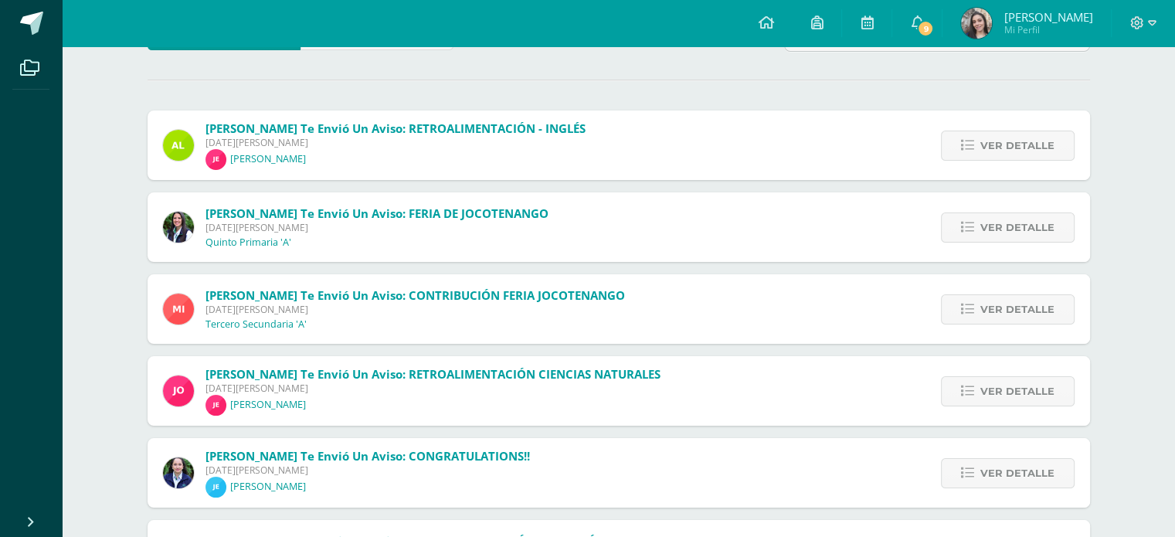
scroll to position [155, 0]
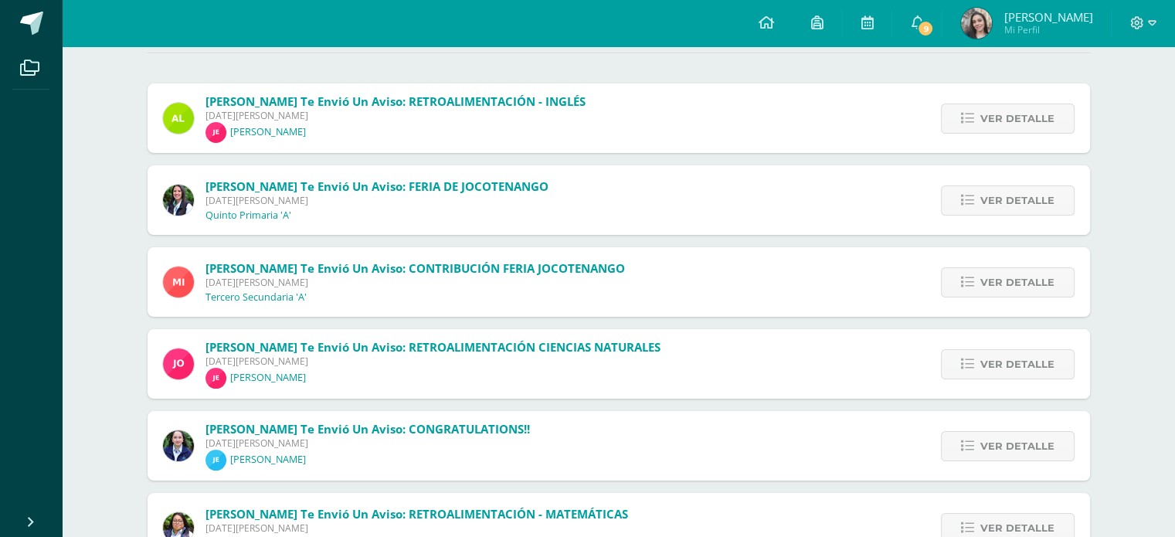
click at [522, 447] on div "[PERSON_NAME] te envió un aviso: CONGRATULATIONS!! [DATE][PERSON_NAME] [PERSON_…" at bounding box center [619, 446] width 943 height 70
click at [1012, 446] on span "Ver detalle" at bounding box center [1018, 446] width 74 height 29
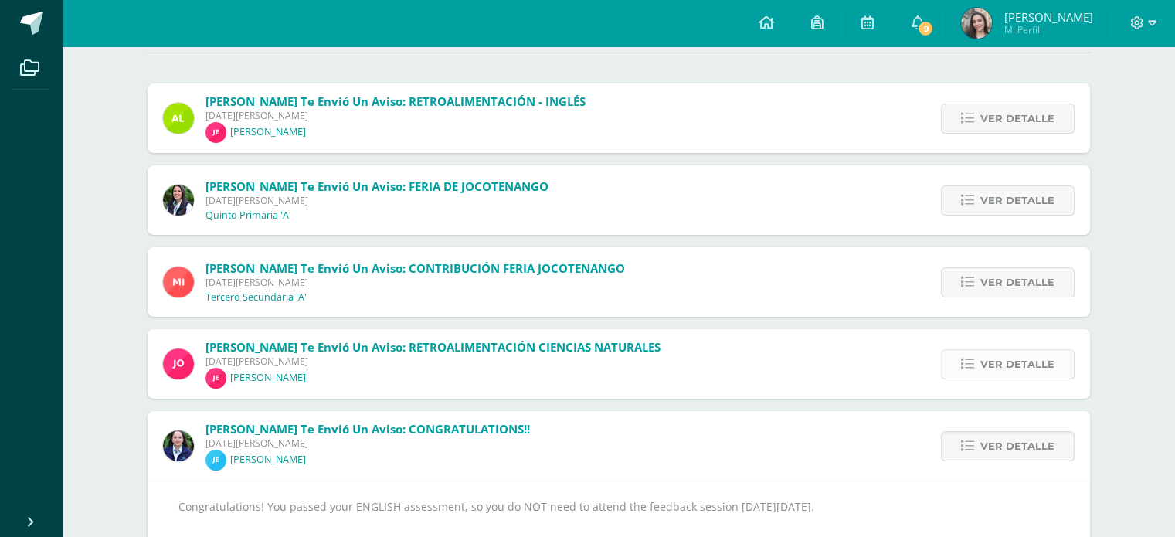
click at [971, 361] on icon at bounding box center [967, 364] width 13 height 13
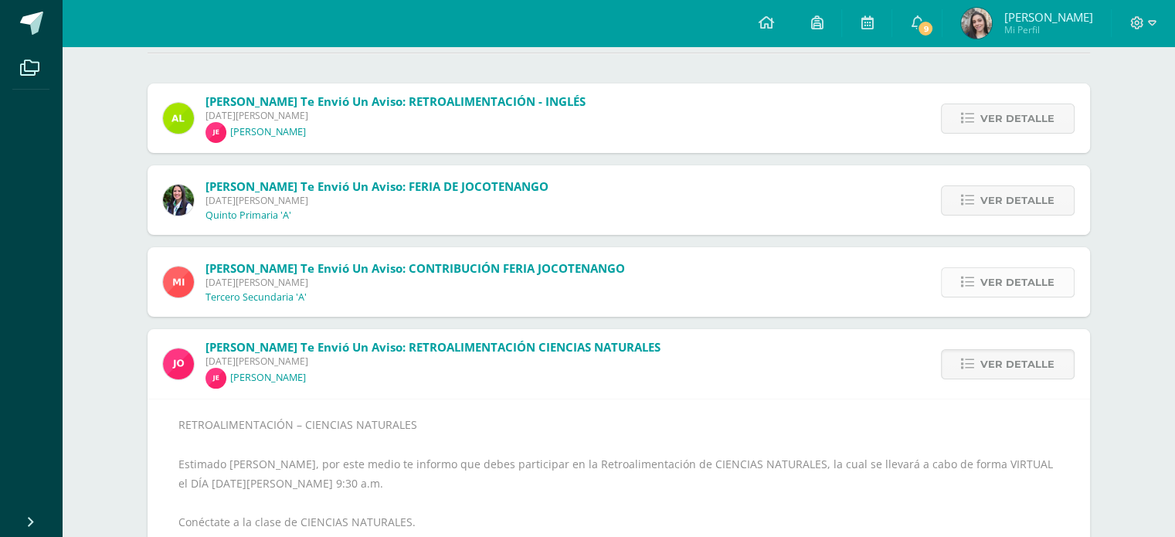
click at [974, 280] on icon at bounding box center [967, 282] width 13 height 13
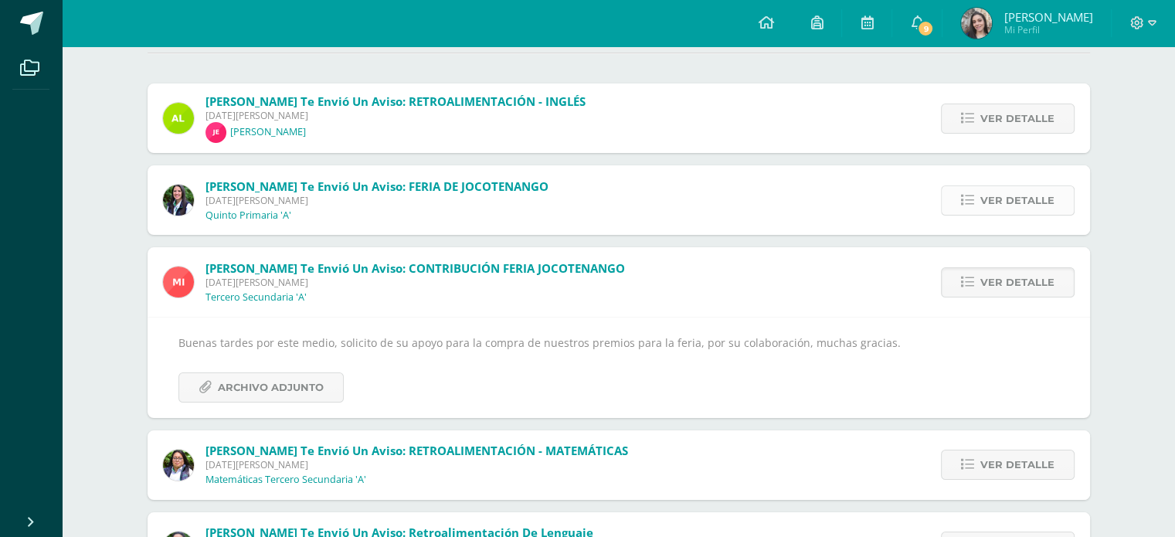
click at [974, 200] on icon at bounding box center [967, 200] width 13 height 13
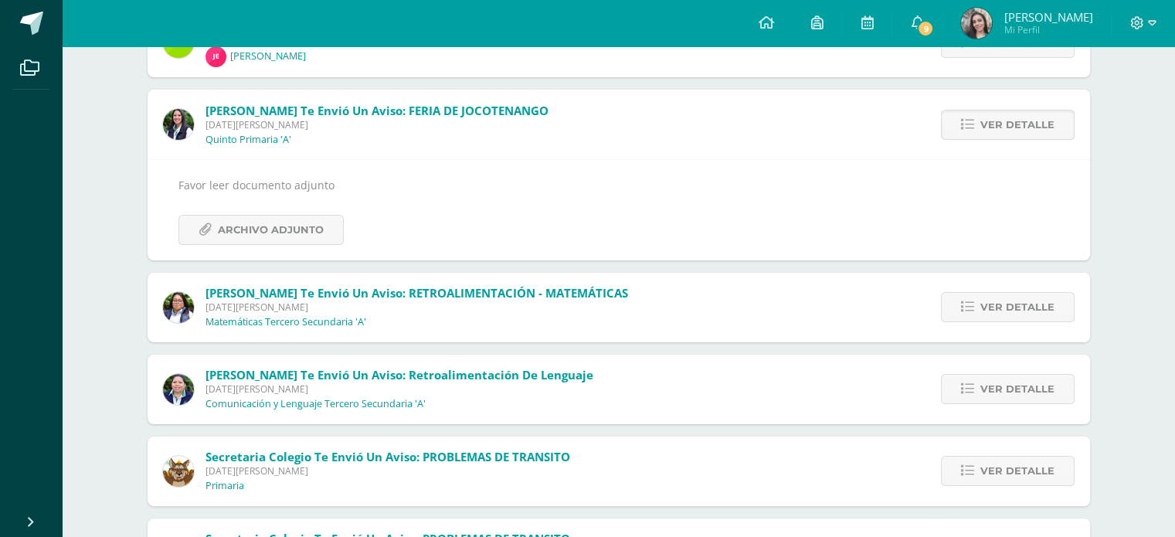
scroll to position [232, 0]
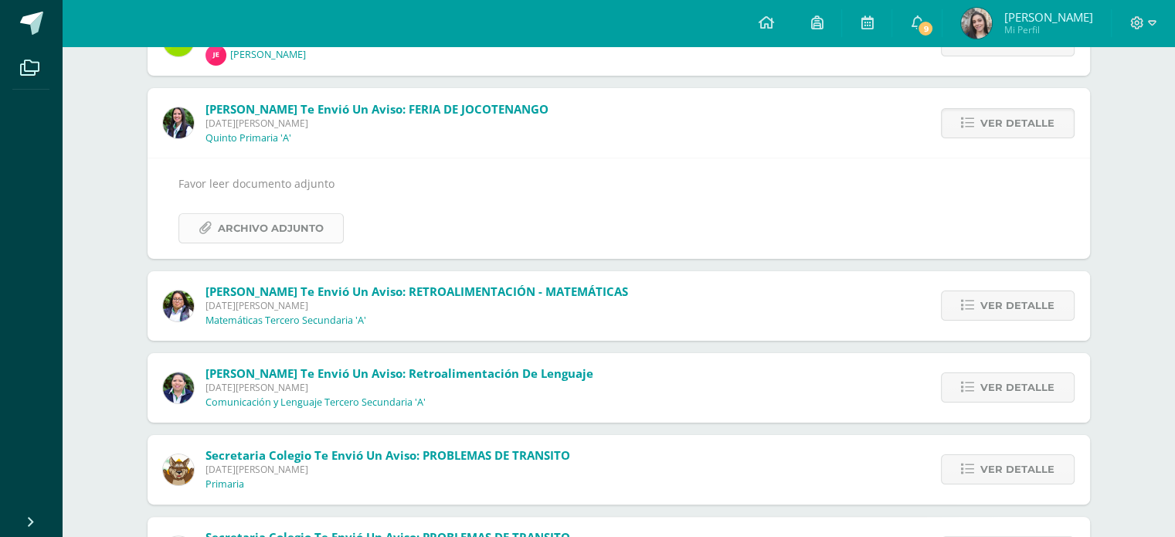
click at [307, 228] on span "Archivo Adjunto" at bounding box center [271, 228] width 106 height 29
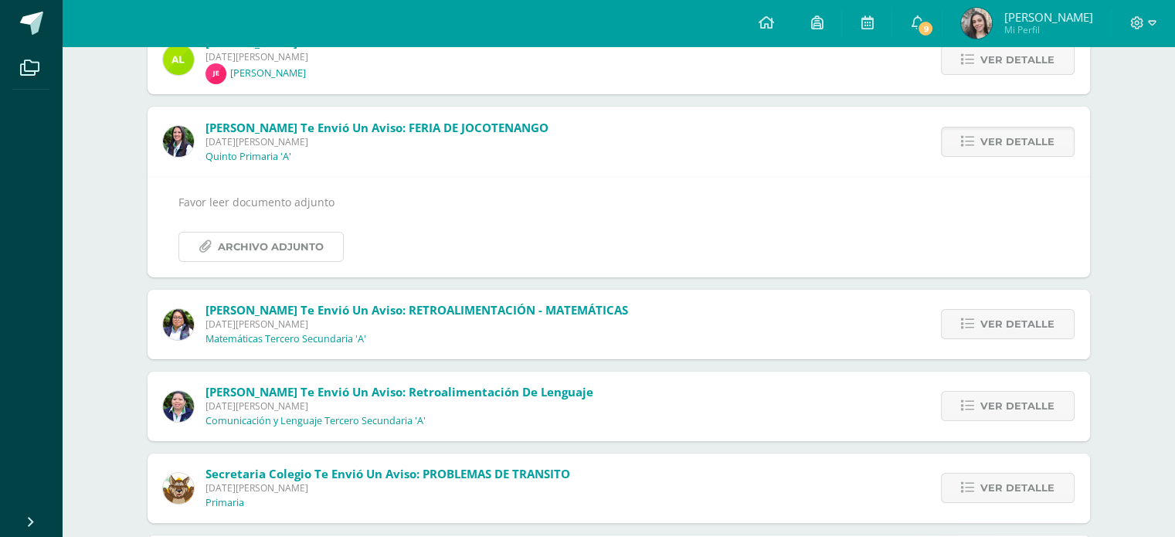
scroll to position [136, 0]
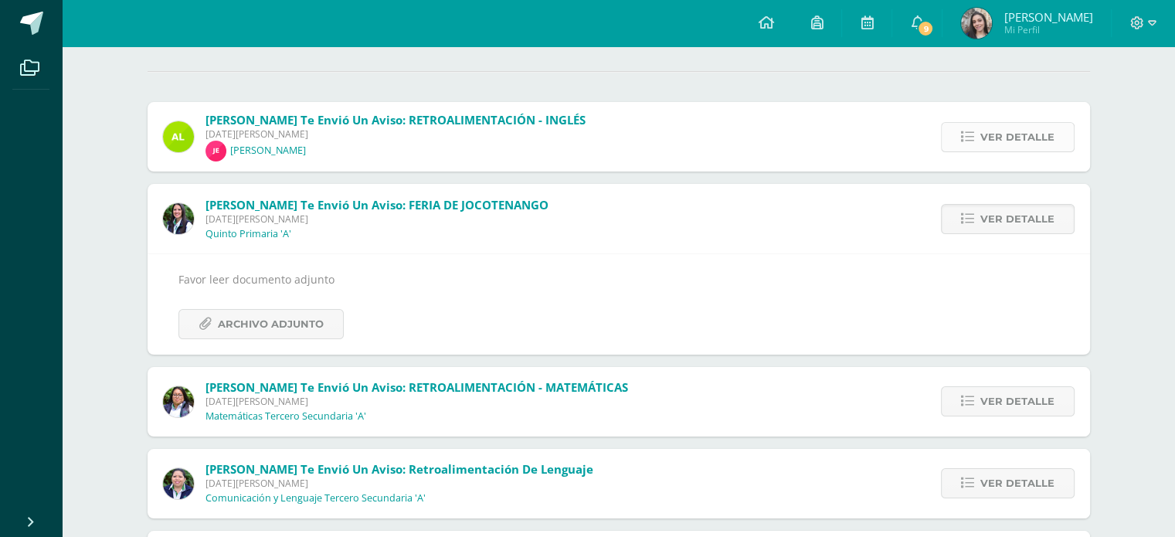
click at [959, 137] on link "Ver detalle" at bounding box center [1008, 137] width 134 height 30
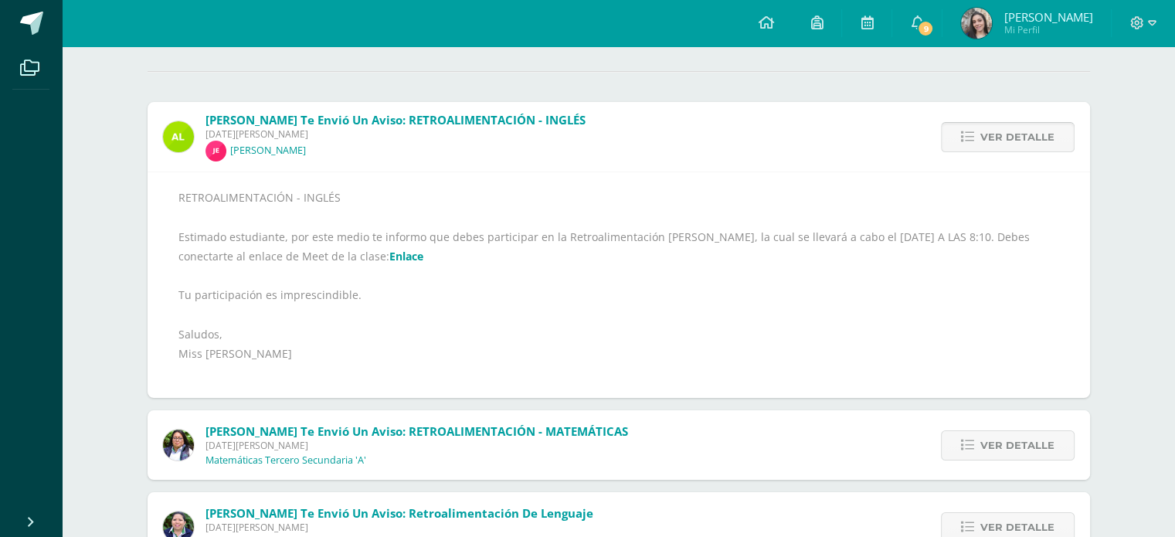
click at [959, 137] on link "Ver detalle" at bounding box center [1008, 137] width 134 height 30
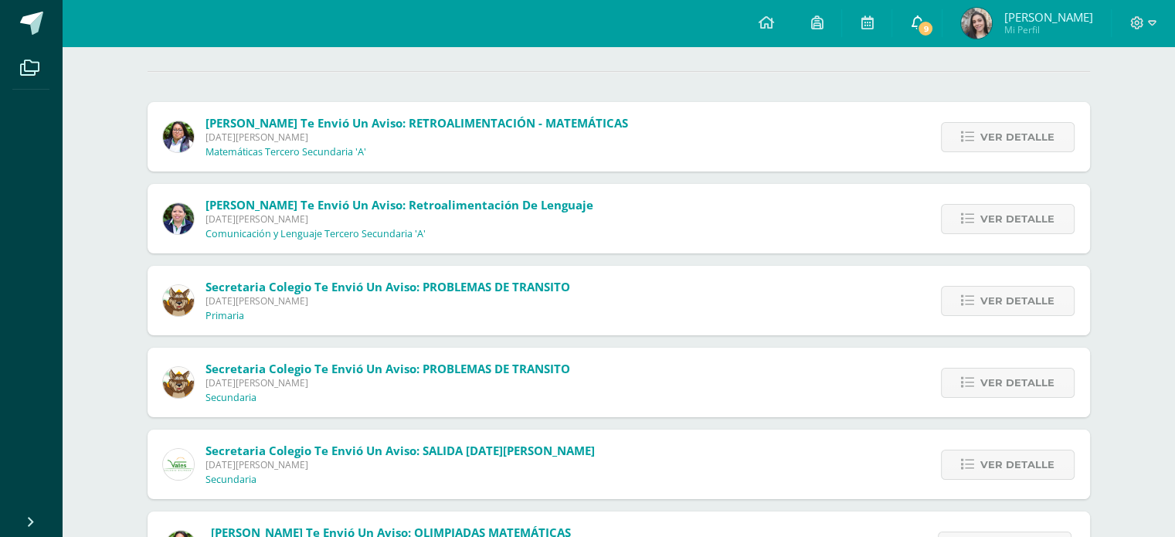
click at [923, 22] on icon at bounding box center [917, 22] width 12 height 14
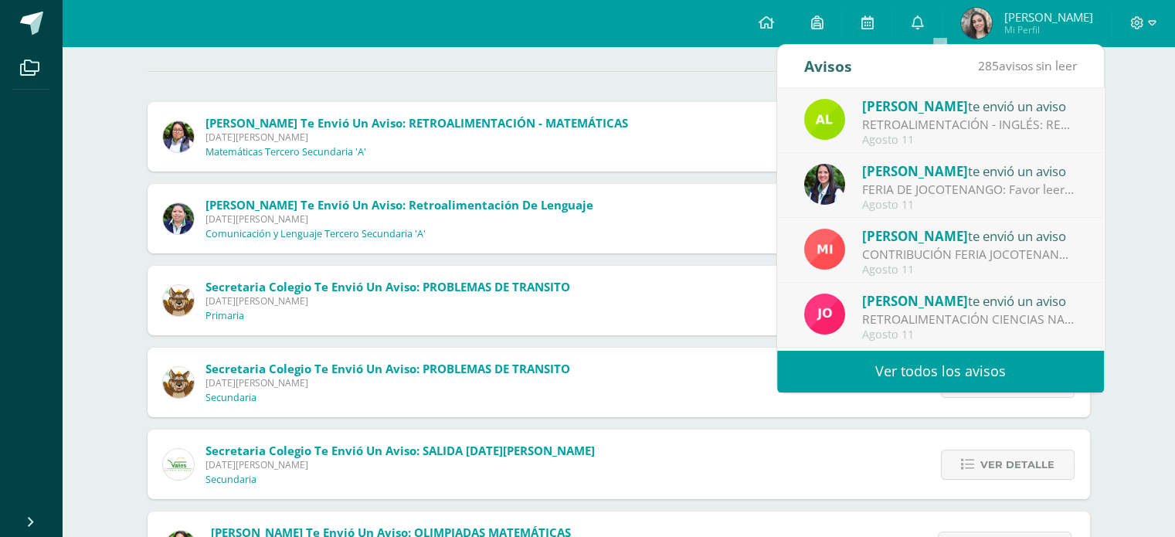
click at [942, 247] on div "CONTRIBUCIÓN FERIA JOCOTENANGO : Buenas tardes por este medio, solicito de su a…" at bounding box center [969, 255] width 215 height 18
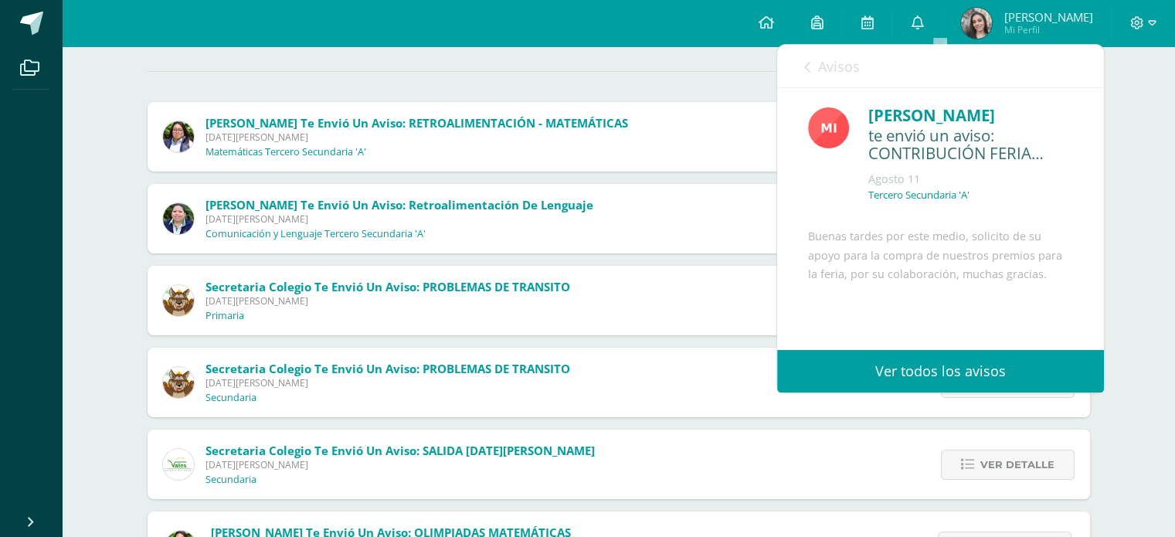
click at [811, 66] on link "Avisos" at bounding box center [832, 67] width 56 height 44
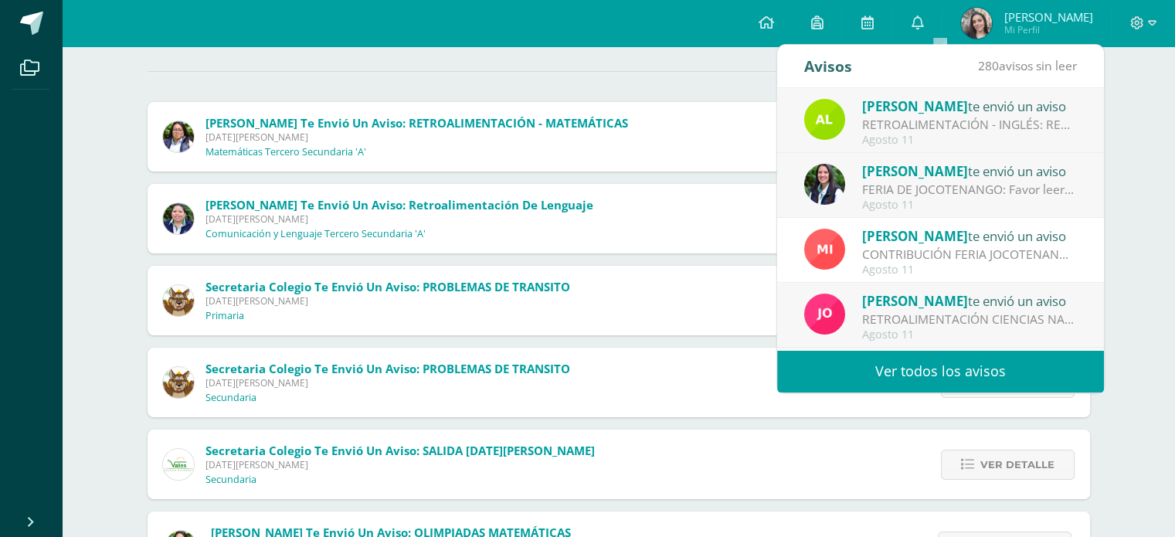
click at [683, 26] on div "Configuración Cerrar sesión [PERSON_NAME] Mi Perfil 9 0 Mis accesos directos Aú…" at bounding box center [619, 23] width 1114 height 46
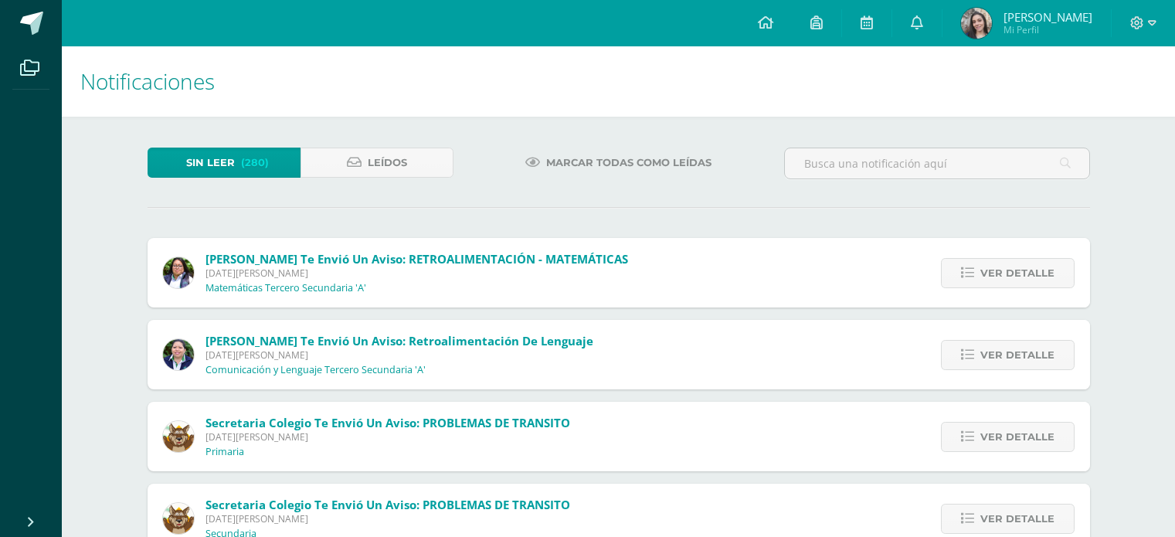
scroll to position [136, 0]
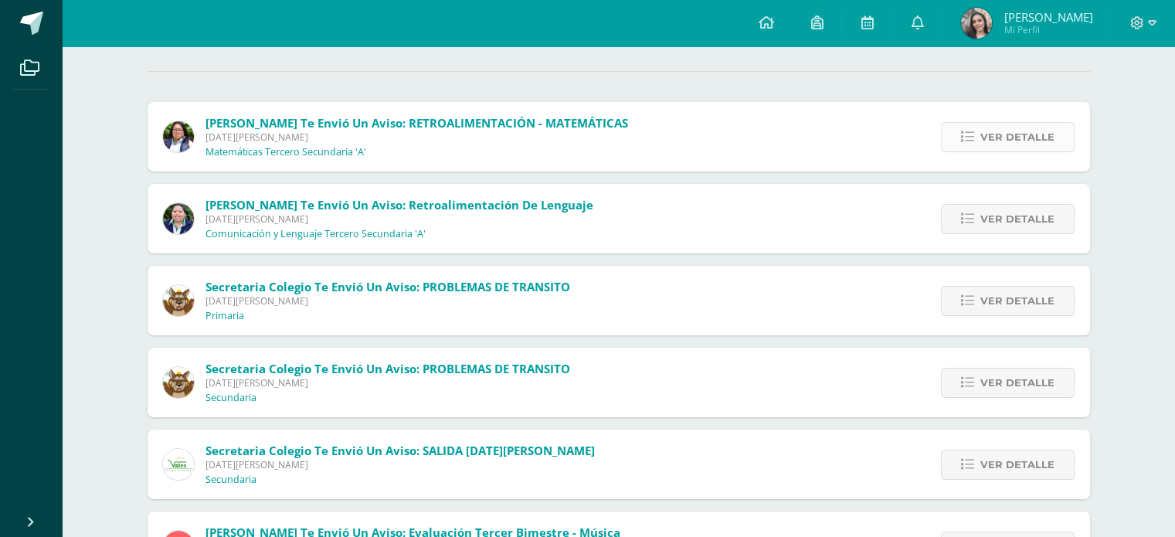
click at [967, 145] on link "Ver detalle" at bounding box center [1008, 137] width 134 height 30
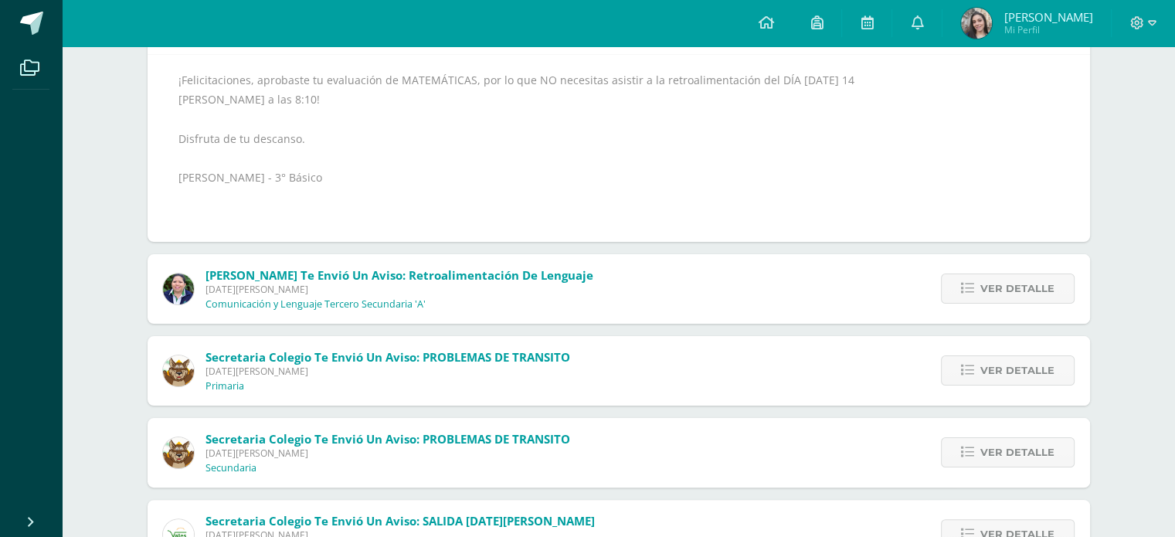
scroll to position [291, 0]
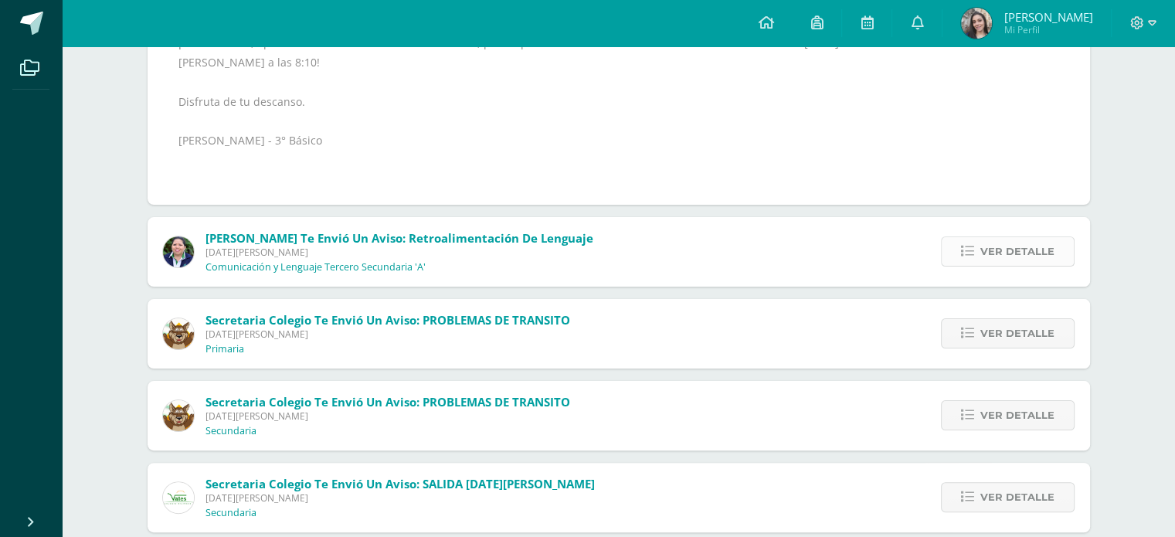
click at [961, 256] on link "Ver detalle" at bounding box center [1008, 251] width 134 height 30
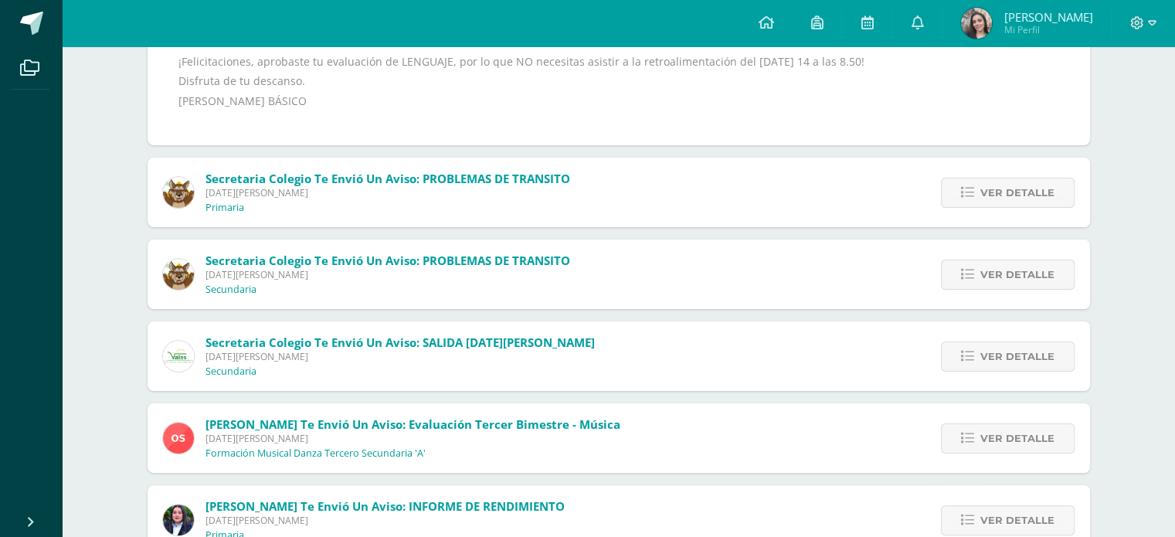
scroll to position [299, 0]
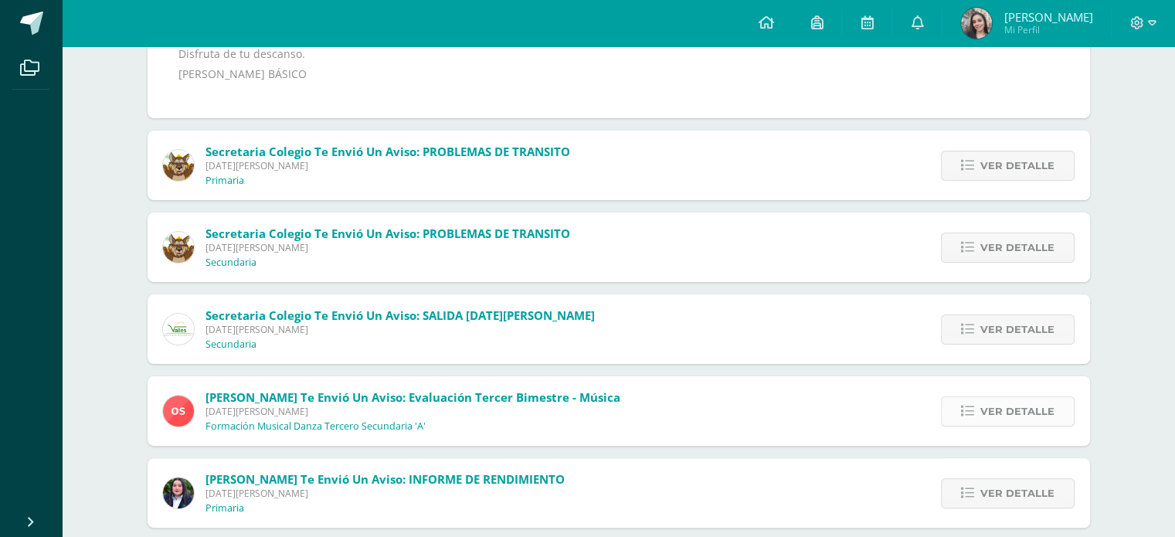
click at [979, 409] on link "Ver detalle" at bounding box center [1008, 411] width 134 height 30
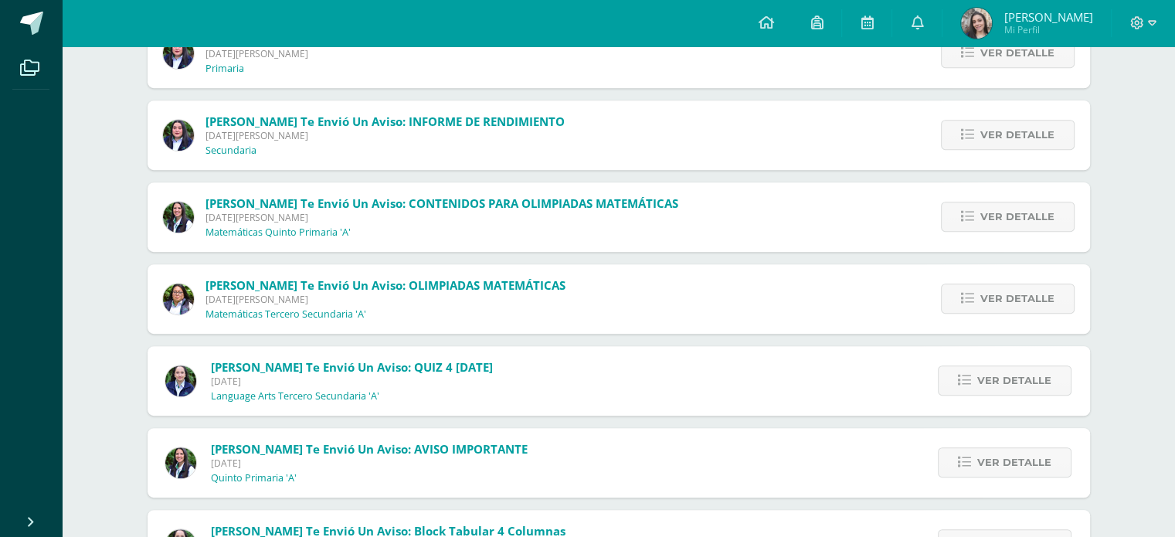
scroll to position [770, 0]
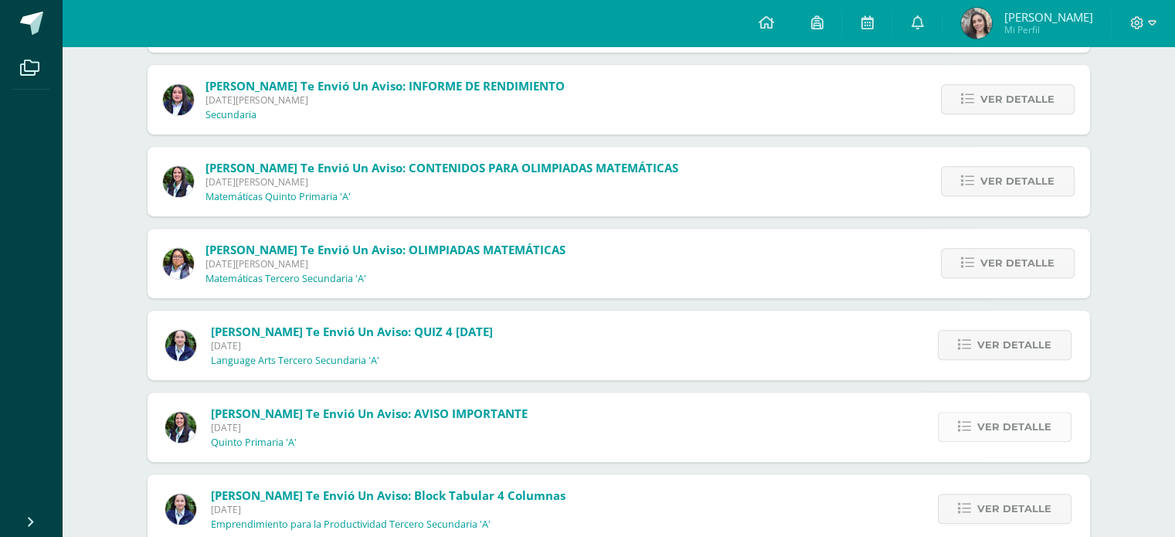
click at [1008, 420] on span "Ver detalle" at bounding box center [1015, 427] width 74 height 29
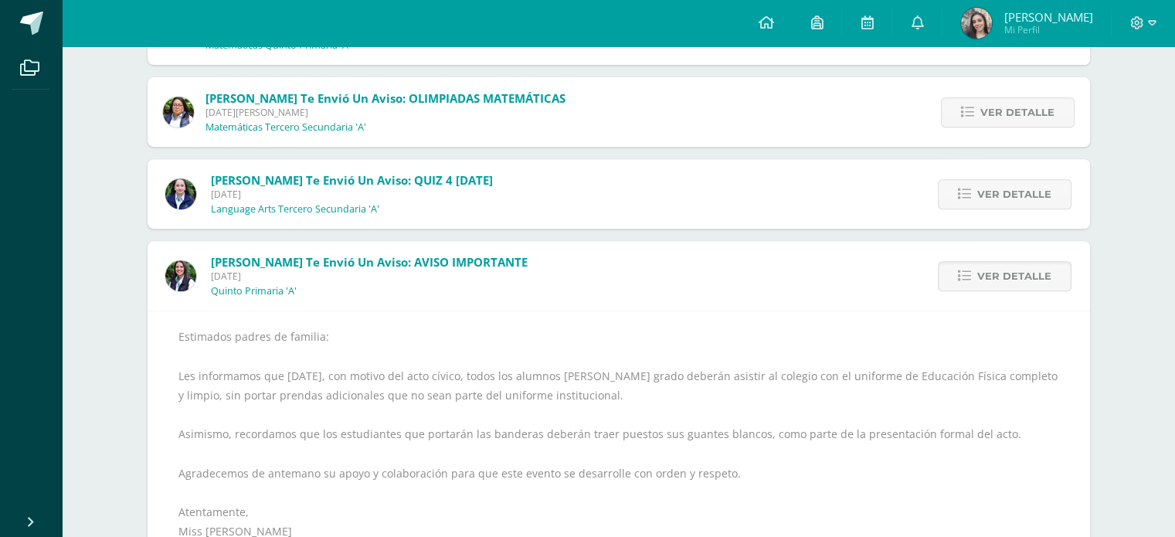
scroll to position [655, 0]
